Goal: Check status: Check status

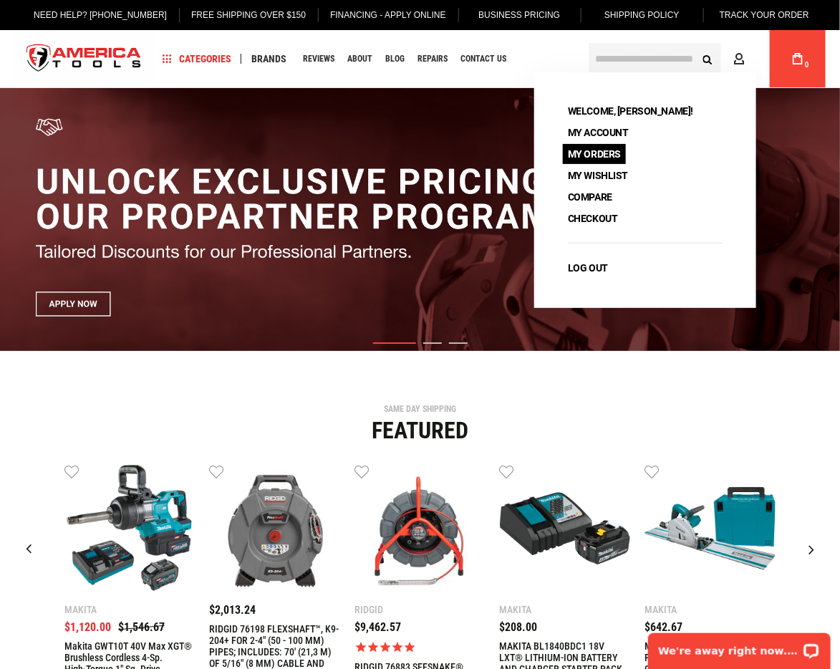
click at [611, 155] on link "My Orders" at bounding box center [594, 154] width 63 height 20
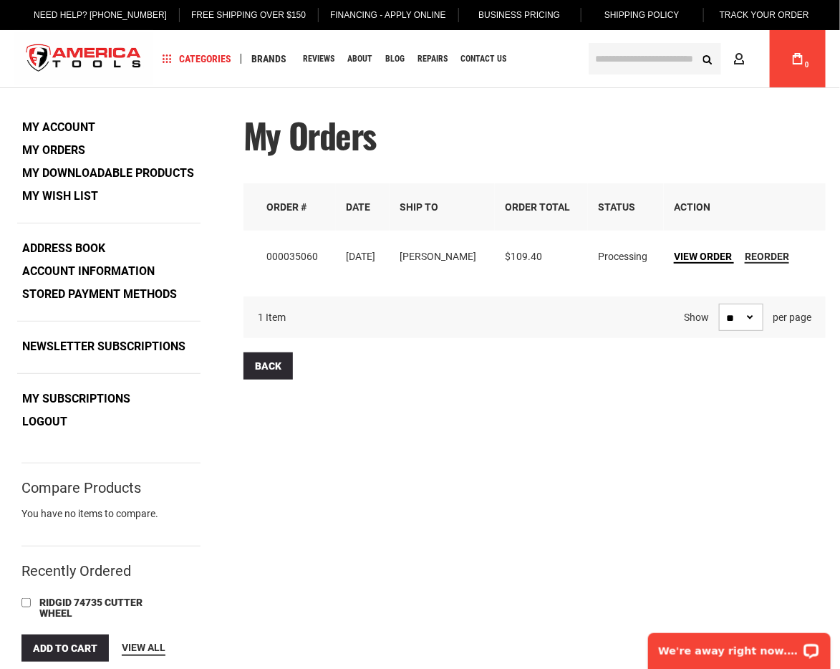
click at [716, 254] on span "View Order" at bounding box center [703, 256] width 58 height 11
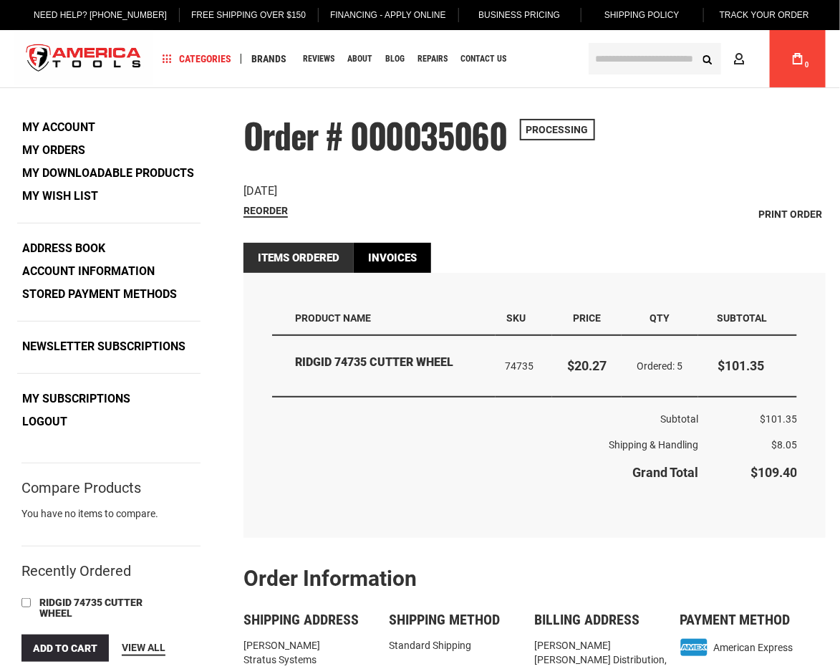
click at [365, 253] on link "Invoices" at bounding box center [392, 258] width 77 height 30
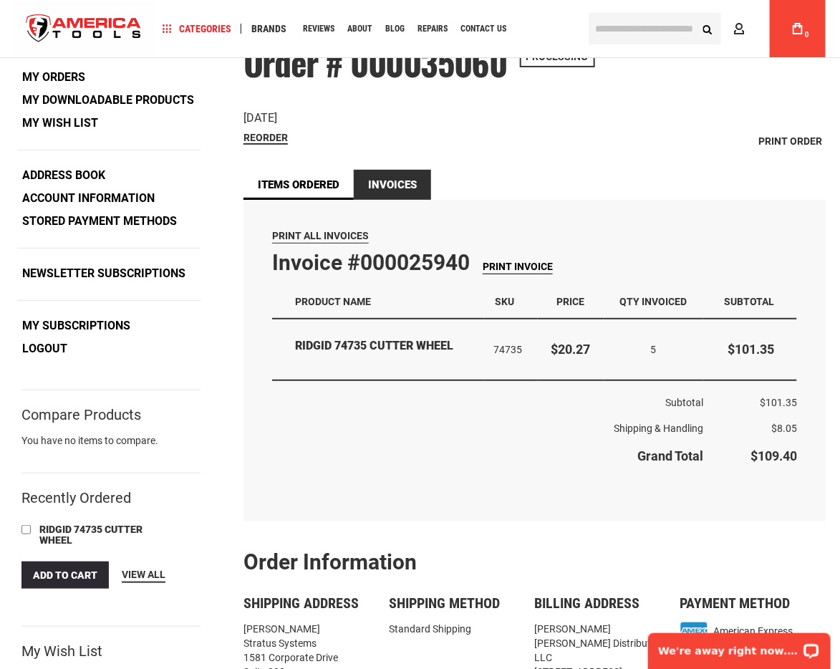
click at [539, 266] on span "Print Invoice" at bounding box center [518, 266] width 70 height 11
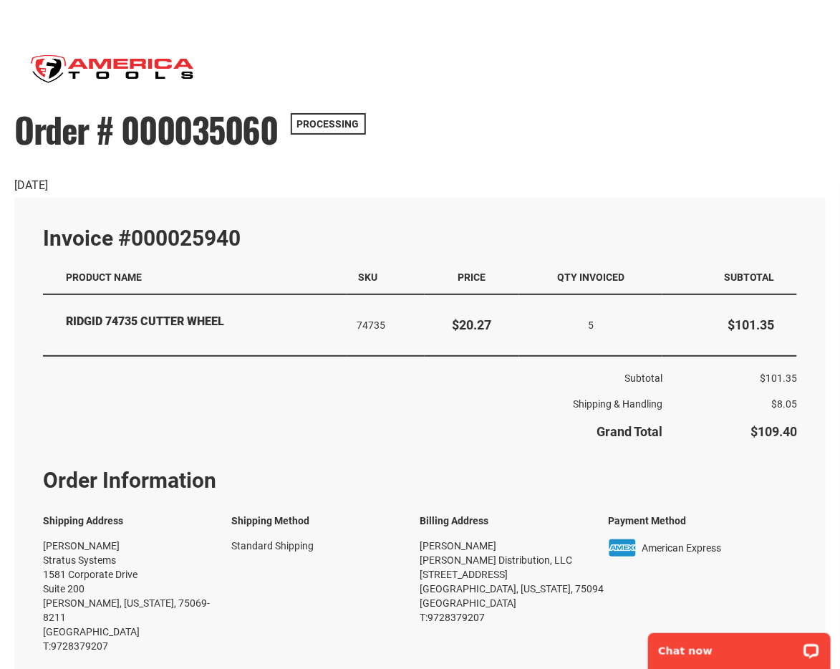
click at [255, 229] on div "Invoice #000025940" at bounding box center [420, 238] width 754 height 24
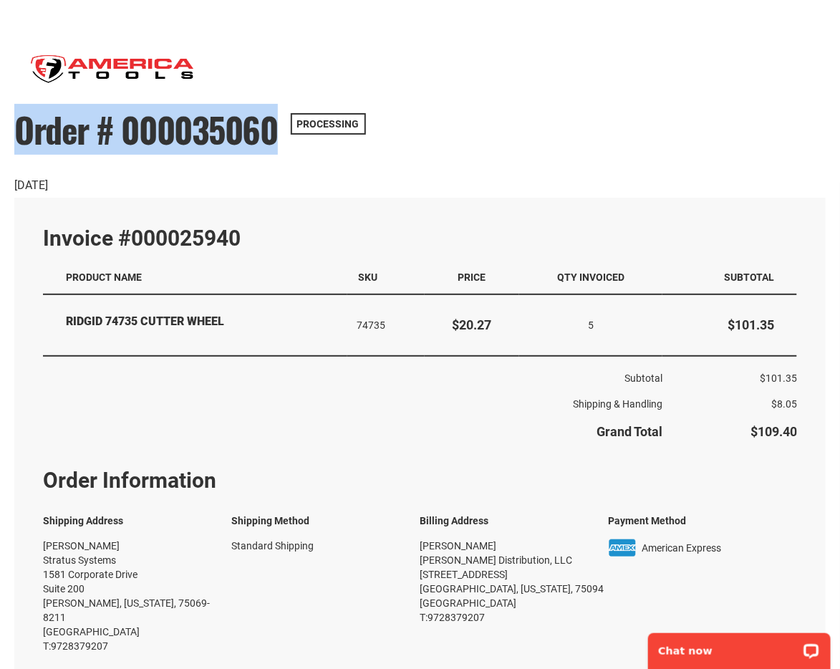
drag, startPoint x: 279, startPoint y: 135, endPoint x: 15, endPoint y: 129, distance: 264.3
click at [15, 129] on div "Order # 000035060 Processing Order Date: [DATE]" at bounding box center [419, 152] width 811 height 83
copy span "Order # 000035060"
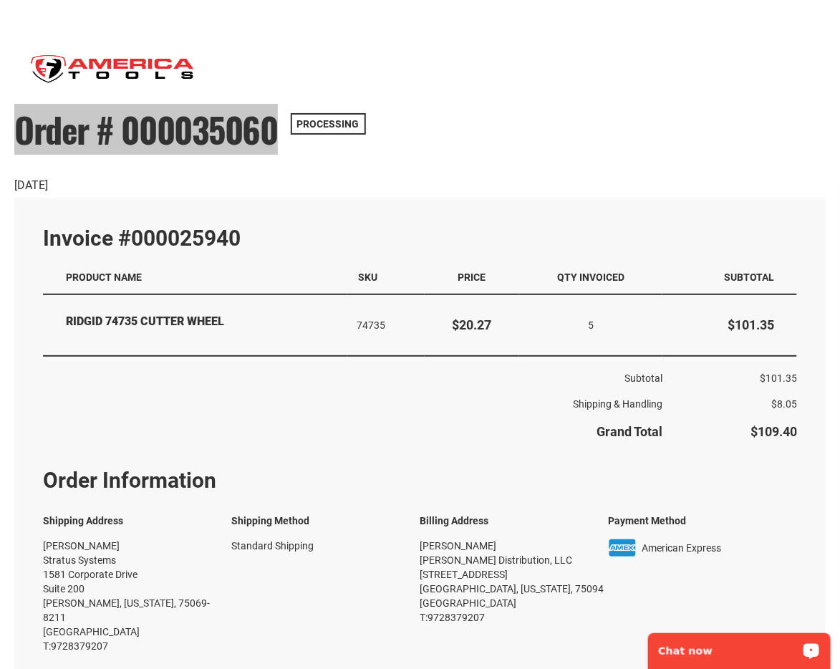
click at [730, 646] on p "Chat now" at bounding box center [729, 649] width 142 height 11
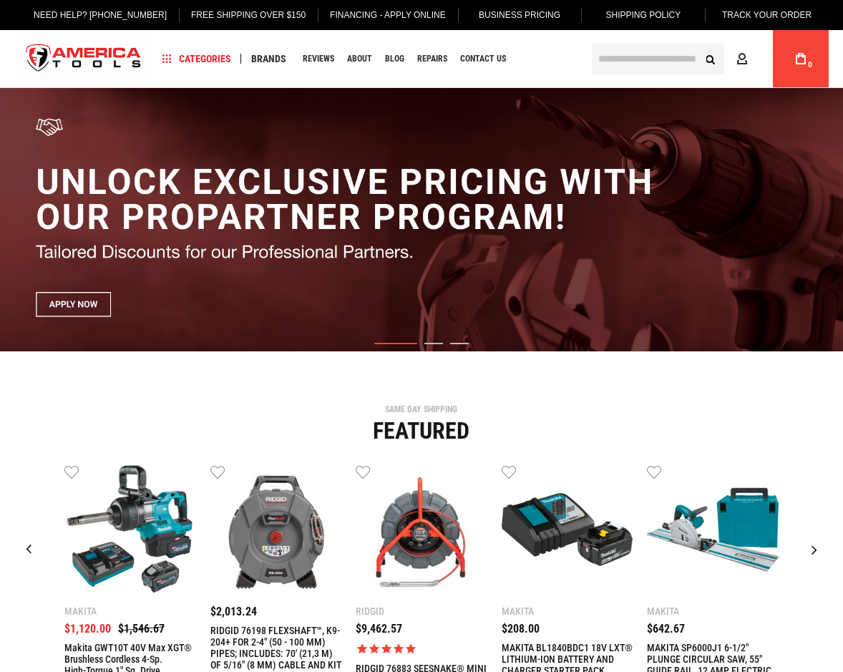
click at [21, 85] on img "store logo" at bounding box center [83, 59] width 139 height 54
click at [16, 84] on img "store logo" at bounding box center [83, 59] width 139 height 54
